Goal: Task Accomplishment & Management: Use online tool/utility

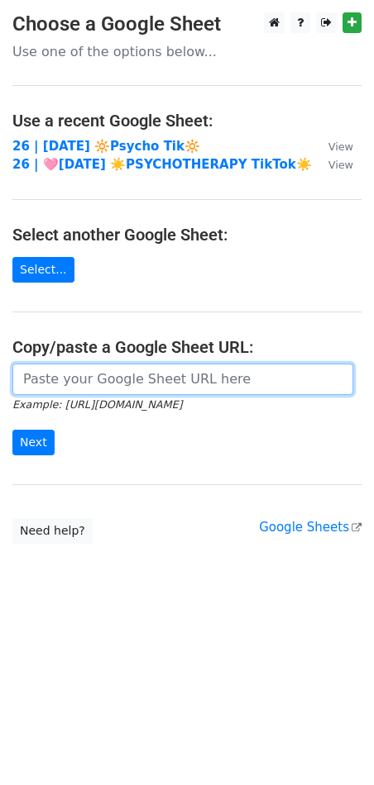
click at [98, 388] on input "url" at bounding box center [182, 379] width 340 height 31
paste input "https://docs.google.com/spreadsheets/d/1fd7pSrxhBLCNo7pQdYICbvGKnkkngHPKAZ2iiC_…"
type input "https://docs.google.com/spreadsheets/d/1fd7pSrxhBLCNo7pQdYICbvGKnkkngHPKAZ2iiC_…"
click at [12, 430] on input "Next" at bounding box center [33, 443] width 42 height 26
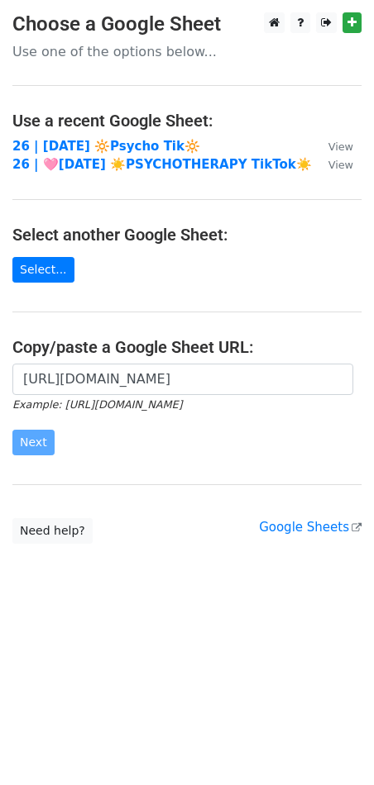
scroll to position [0, 0]
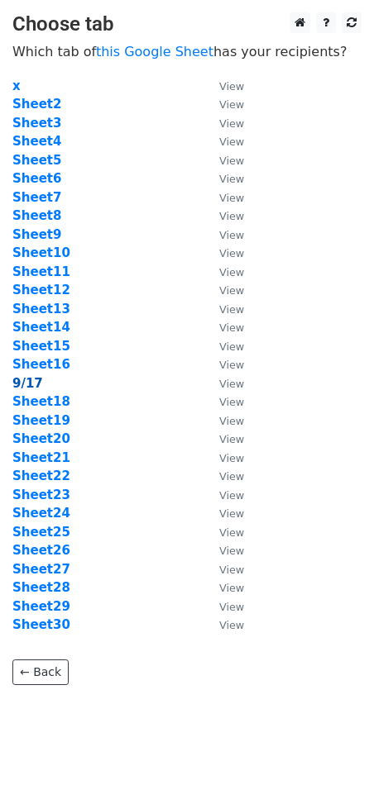
click at [22, 382] on strong "9/17" at bounding box center [27, 383] width 31 height 15
click at [28, 385] on strong "9/17" at bounding box center [27, 383] width 31 height 15
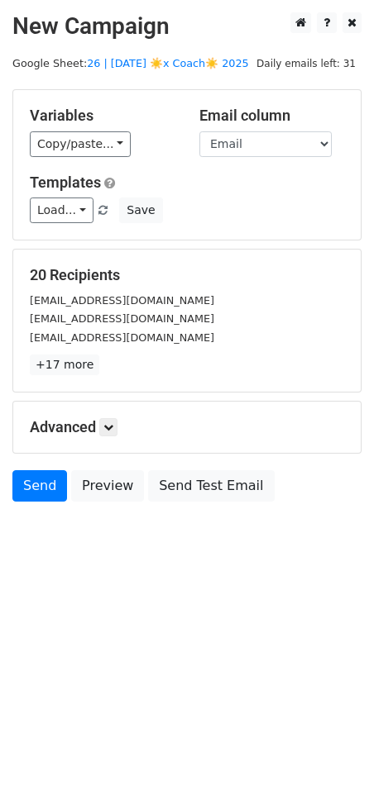
drag, startPoint x: 263, startPoint y: 221, endPoint x: 175, endPoint y: 222, distance: 87.6
click at [261, 221] on div "Load... Therapy Practice Marketing Toolkit Marketing Toolkit for Therapists Tik…" at bounding box center [186, 211] width 339 height 26
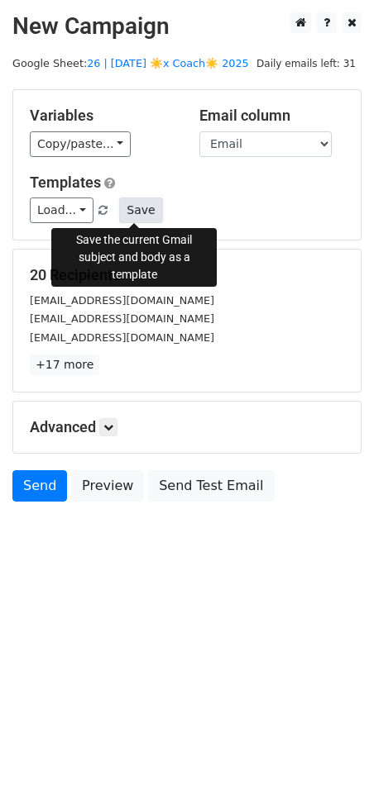
click at [137, 210] on button "Save" at bounding box center [140, 211] width 43 height 26
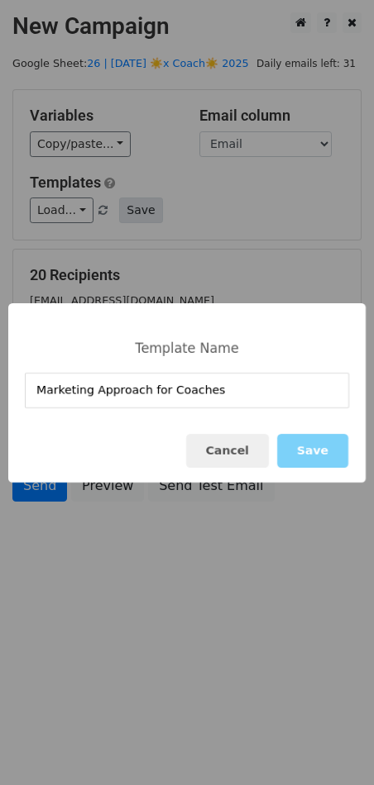
type input "Marketing Approach for Coaches"
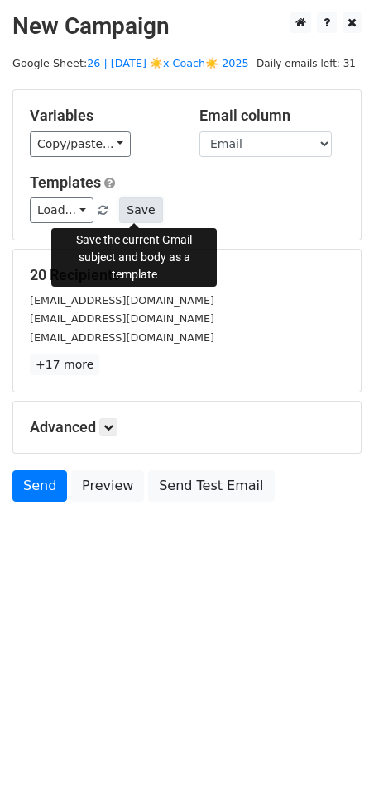
click at [119, 207] on button "Save" at bounding box center [140, 211] width 43 height 26
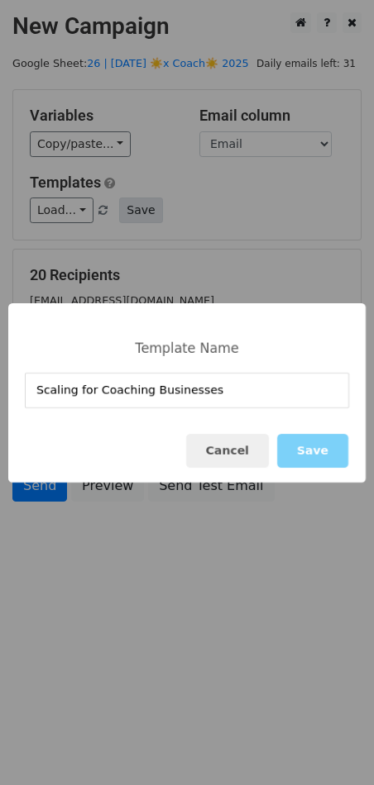
type input "Scaling for Coaching Businesses"
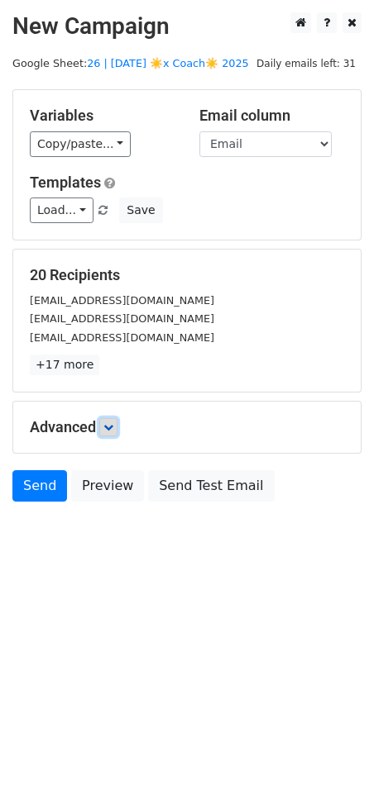
click at [113, 426] on icon at bounding box center [108, 427] width 10 height 10
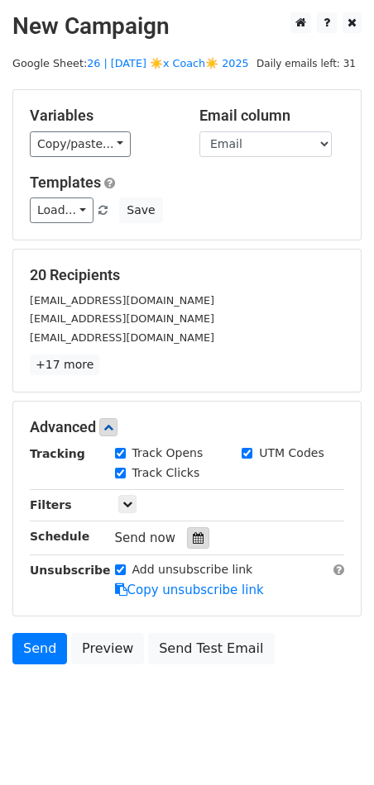
click at [194, 541] on icon at bounding box center [198, 538] width 11 height 12
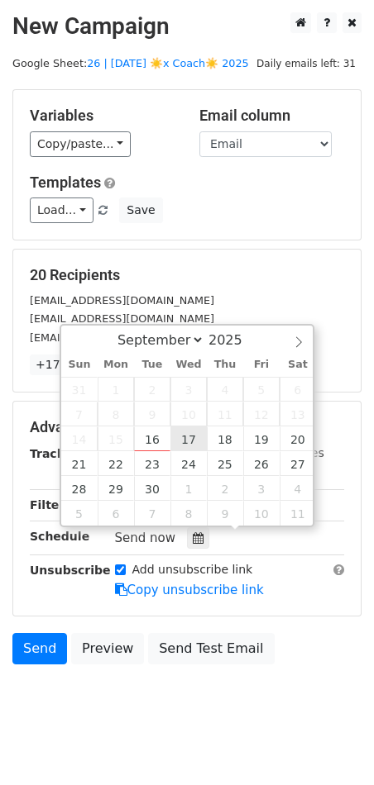
type input "2025-09-17 12:00"
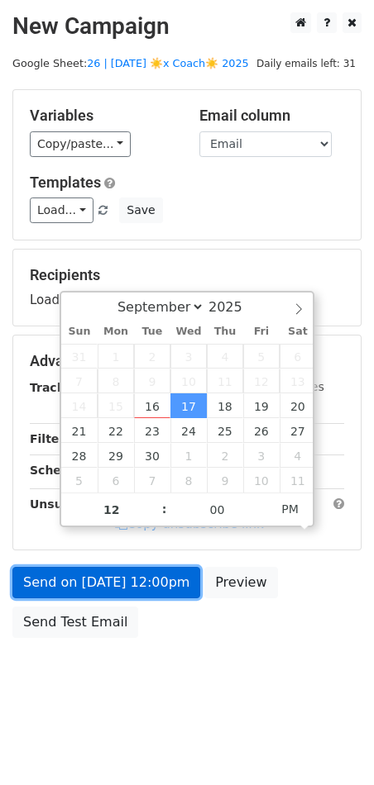
click at [145, 584] on link "Send on Sep 17 at 12:00pm" at bounding box center [106, 582] width 188 height 31
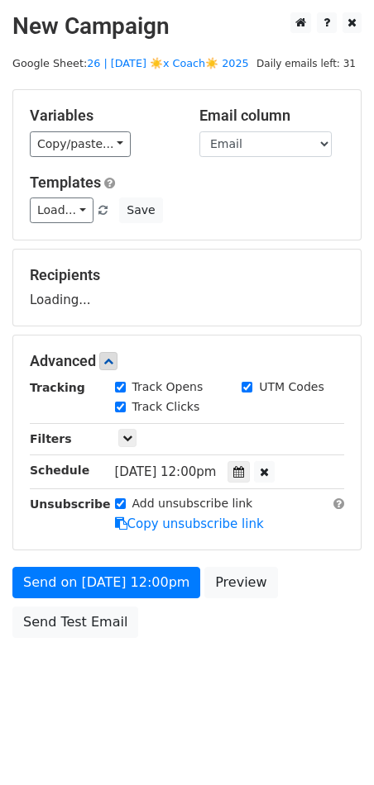
click at [88, 641] on div "Send on Sep 17 at 12:00pm Preview Send Test Email" at bounding box center [187, 606] width 374 height 79
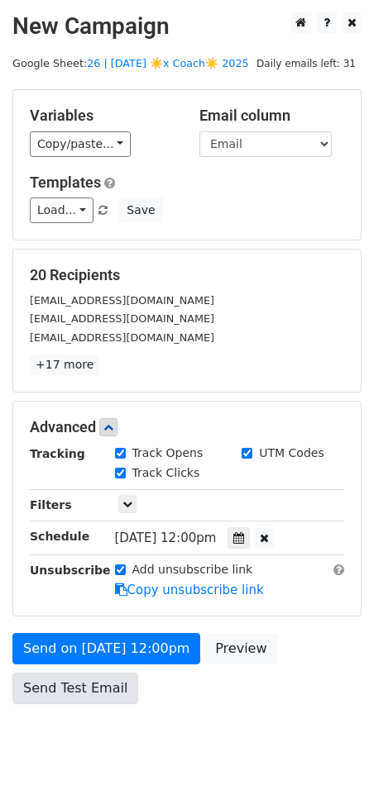
click at [78, 676] on link "Send Test Email" at bounding box center [75, 688] width 126 height 31
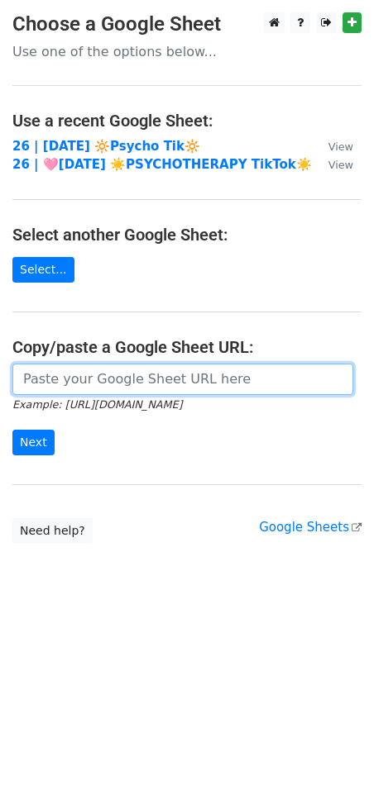
click at [106, 387] on input "url" at bounding box center [182, 379] width 340 height 31
paste input "[URL][DOMAIN_NAME]"
type input "[URL][DOMAIN_NAME]"
click at [12, 430] on input "Next" at bounding box center [33, 443] width 42 height 26
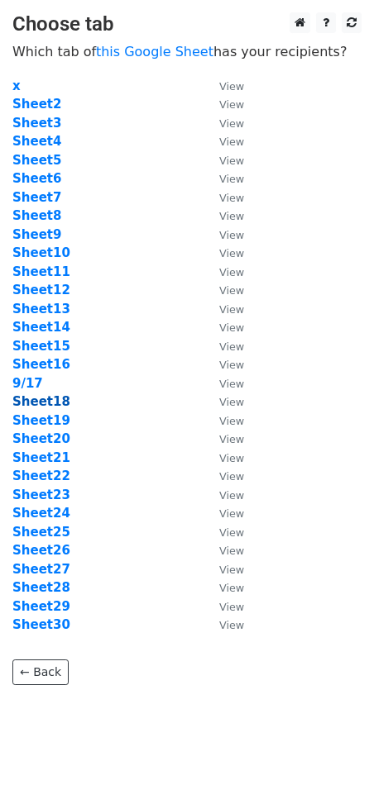
click at [47, 401] on strong "Sheet18" at bounding box center [41, 401] width 58 height 15
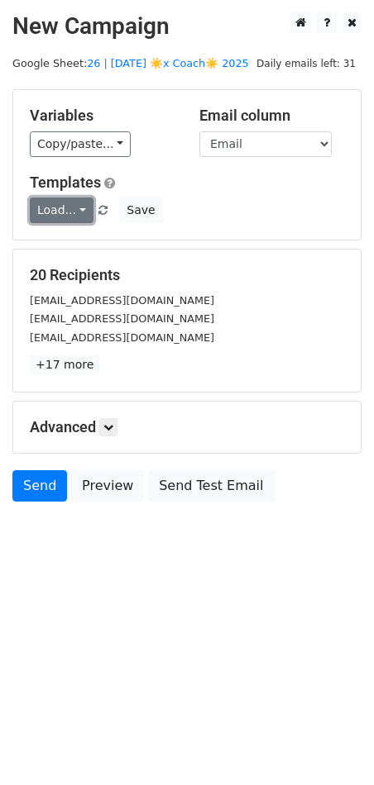
click at [73, 208] on link "Load..." at bounding box center [62, 211] width 64 height 26
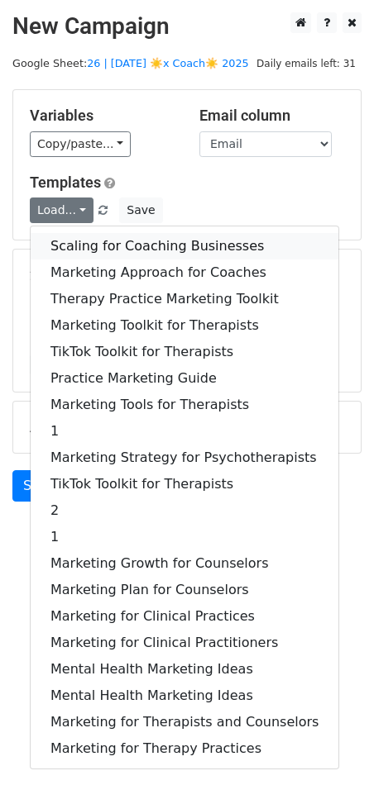
click at [97, 249] on link "Scaling for Coaching Businesses" at bounding box center [184, 246] width 307 height 26
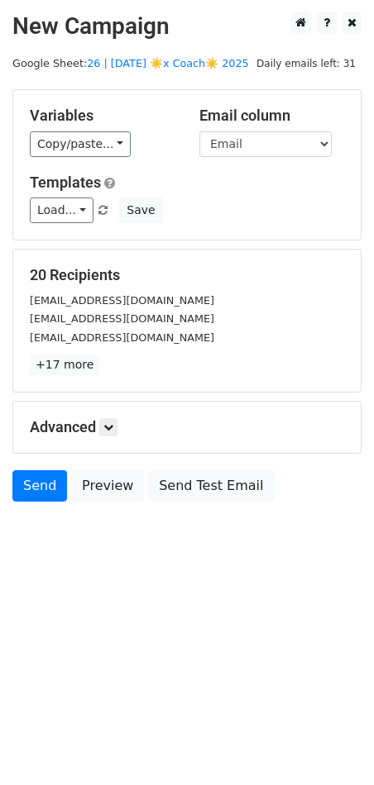
click at [116, 438] on div "Advanced Tracking Track Opens UTM Codes Track Clicks Filters Only include sprea…" at bounding box center [186, 427] width 347 height 51
click at [117, 435] on link at bounding box center [108, 427] width 18 height 18
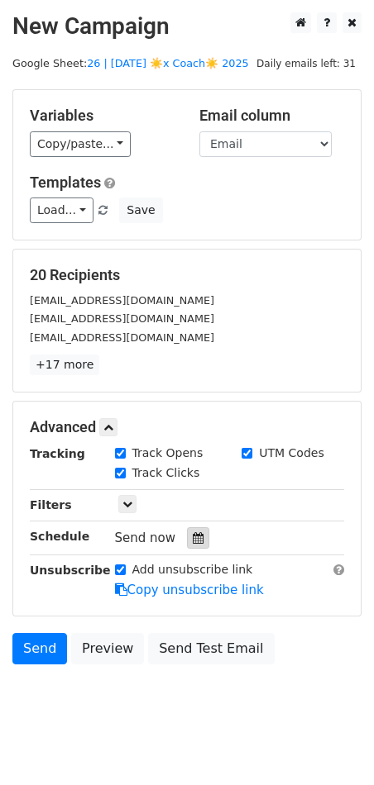
click at [193, 536] on icon at bounding box center [198, 538] width 11 height 12
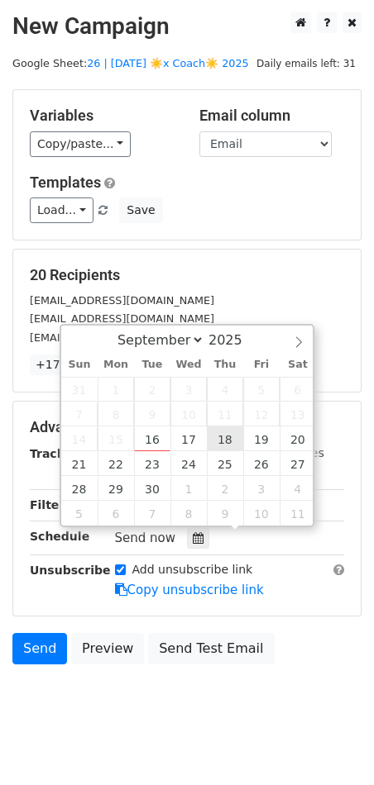
type input "2025-09-18 12:00"
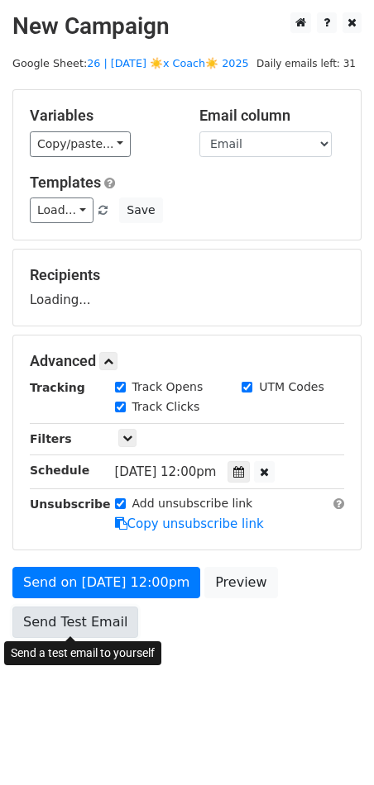
click at [111, 607] on link "Send Test Email" at bounding box center [75, 622] width 126 height 31
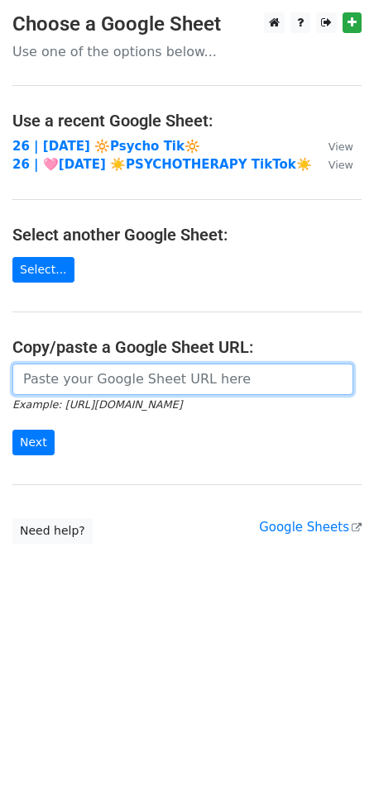
click at [82, 374] on input "url" at bounding box center [182, 379] width 340 height 31
paste input "[URL][DOMAIN_NAME]"
type input "[URL][DOMAIN_NAME]"
click at [12, 430] on input "Next" at bounding box center [33, 443] width 42 height 26
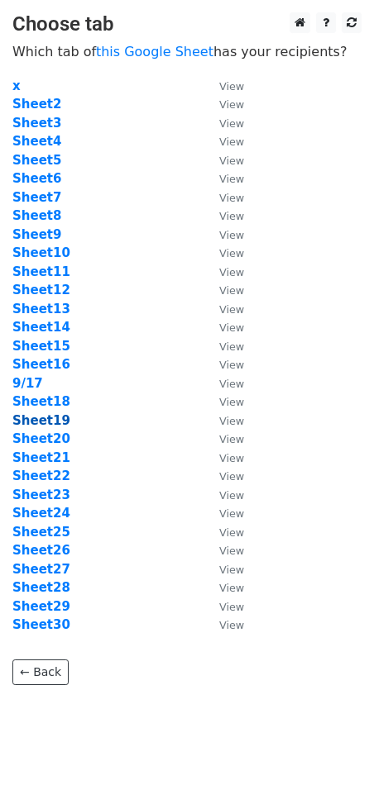
click at [54, 425] on strong "Sheet19" at bounding box center [41, 420] width 58 height 15
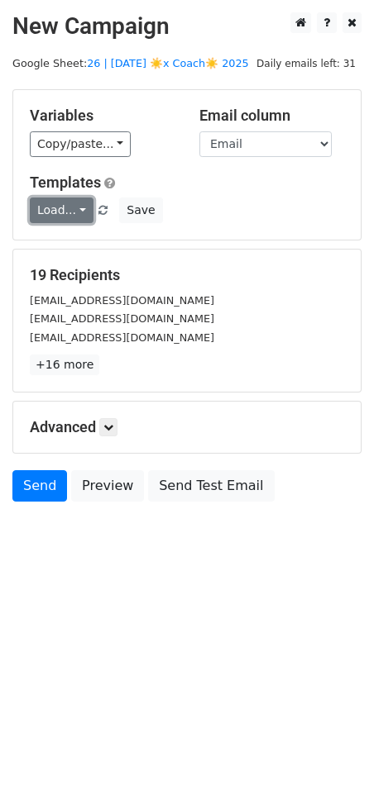
click at [68, 217] on link "Load..." at bounding box center [62, 211] width 64 height 26
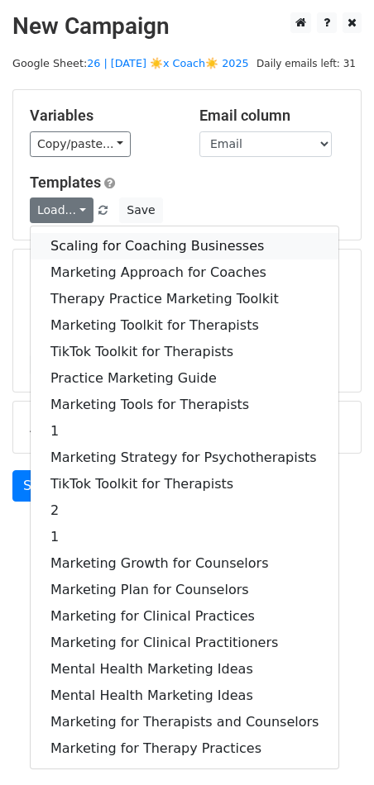
click at [108, 245] on link "Scaling for Coaching Businesses" at bounding box center [184, 246] width 307 height 26
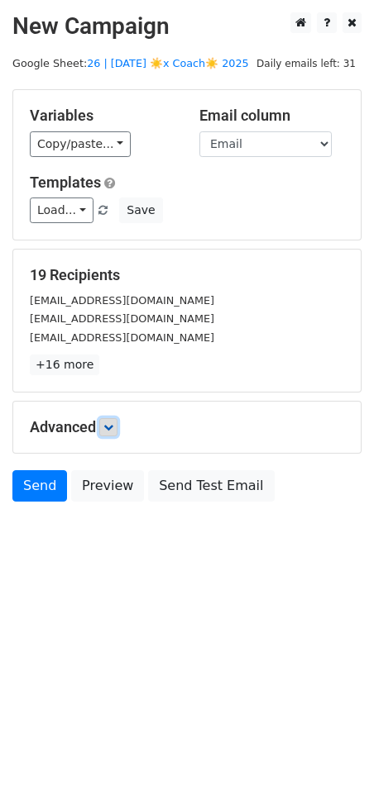
click at [117, 420] on link at bounding box center [108, 427] width 18 height 18
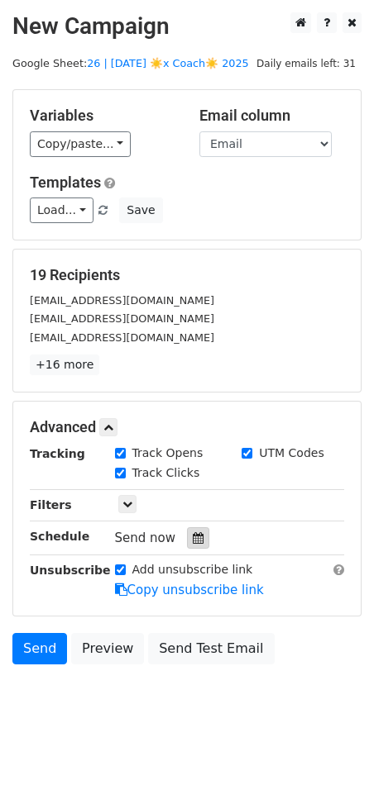
click at [187, 532] on div at bounding box center [198, 537] width 22 height 21
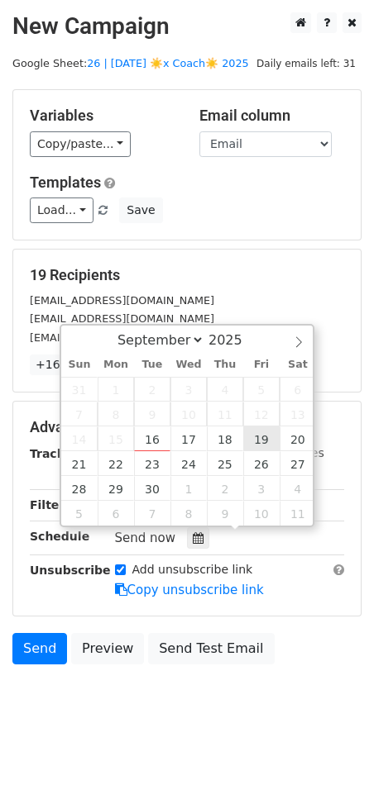
type input "[DATE] 12:00"
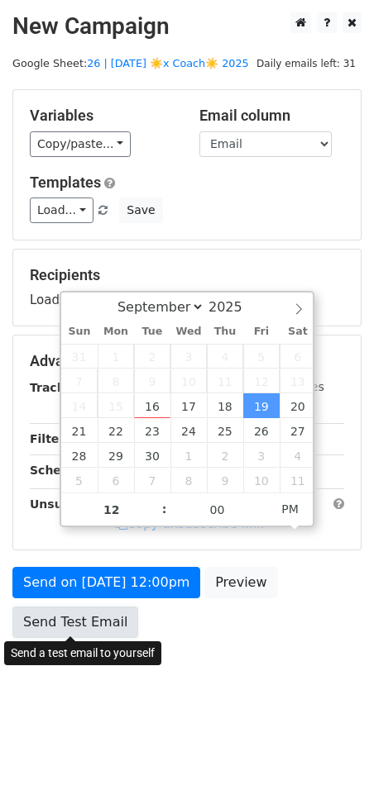
click at [87, 617] on link "Send Test Email" at bounding box center [75, 622] width 126 height 31
